Goal: Navigation & Orientation: Go to known website

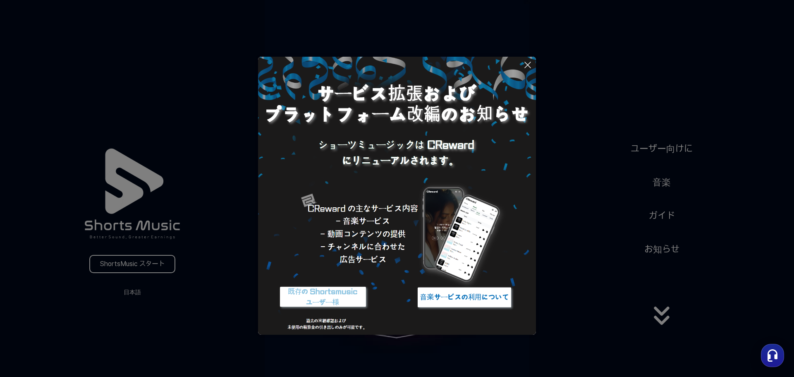
drag, startPoint x: 643, startPoint y: 0, endPoint x: 619, endPoint y: 148, distance: 150.4
click at [619, 148] on button at bounding box center [397, 188] width 794 height 377
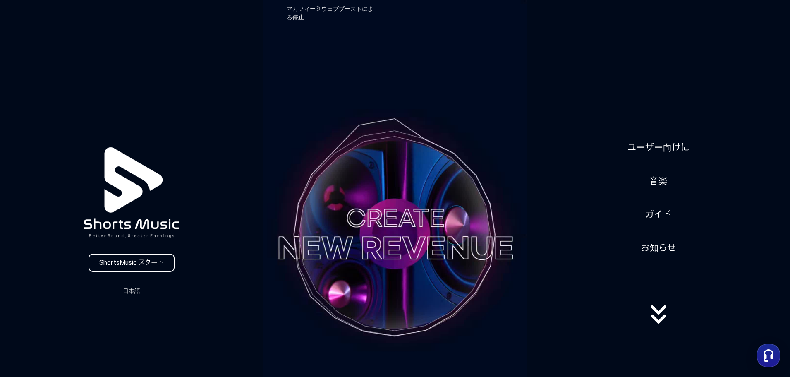
click at [683, 32] on div "ShortsMusic スタート 日本語 ユーザー向けに 音楽 ガイド お知らせ" at bounding box center [395, 234] width 790 height 468
drag, startPoint x: 646, startPoint y: 0, endPoint x: 541, endPoint y: 167, distance: 197.1
click at [541, 167] on div "ユーザー向けに 音楽 ガイド お知らせ" at bounding box center [657, 234] width 263 height 207
click at [156, 265] on link "ShortsMusic スタート" at bounding box center [131, 262] width 86 height 18
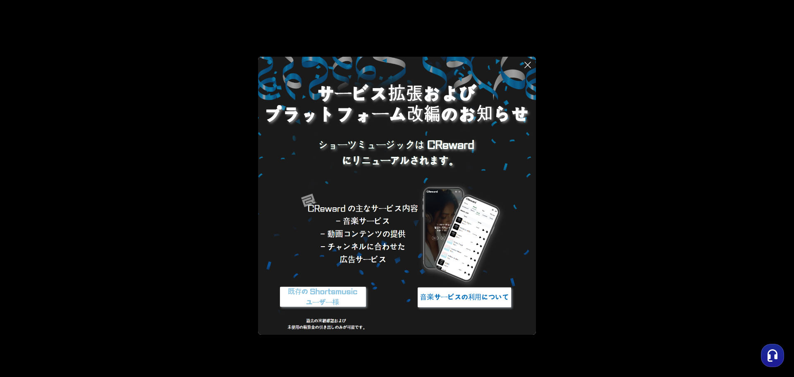
click at [343, 298] on img at bounding box center [322, 297] width 103 height 31
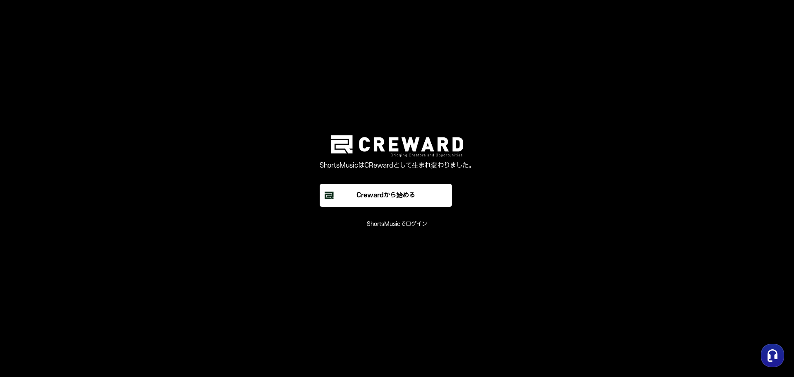
click at [498, 318] on main "ShortsMusicはCRewardとして生まれ変わりました。 Crewardから始める ShortsMusicでログイン" at bounding box center [397, 188] width 794 height 377
